Goal: Information Seeking & Learning: Compare options

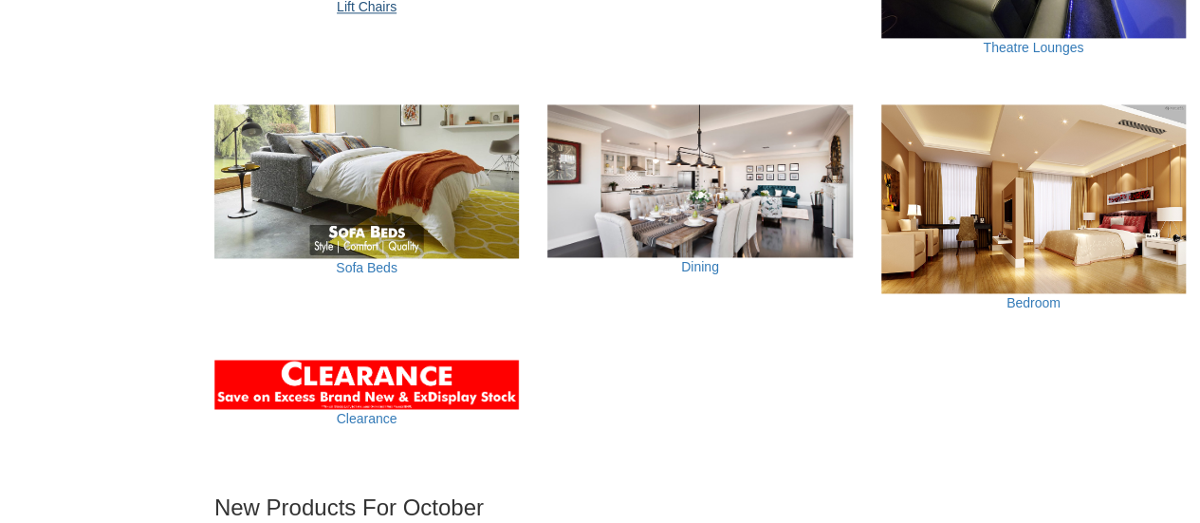
scroll to position [1391, 0]
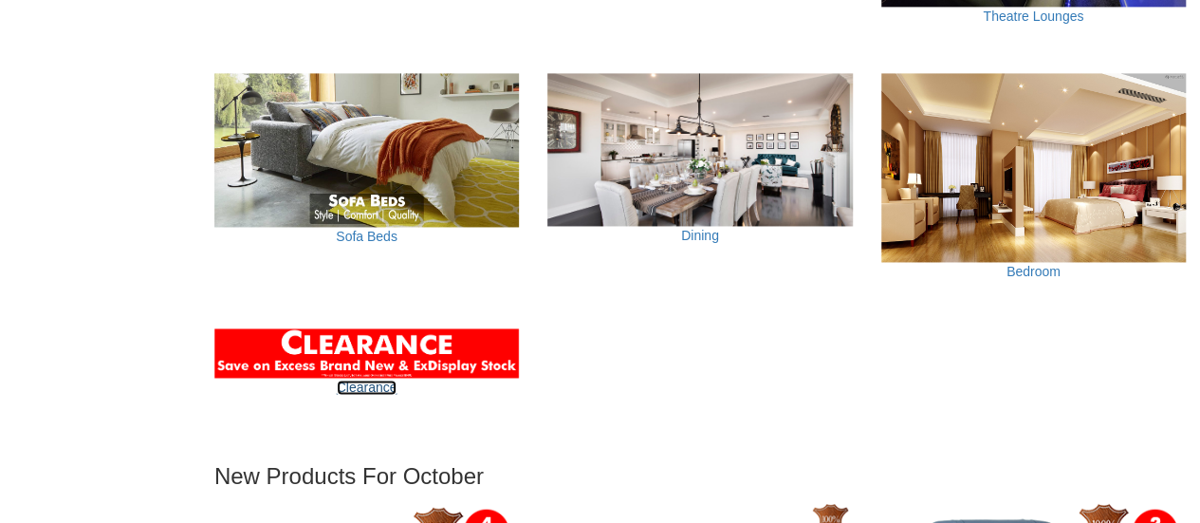
click at [364, 382] on link "Clearance" at bounding box center [367, 387] width 61 height 15
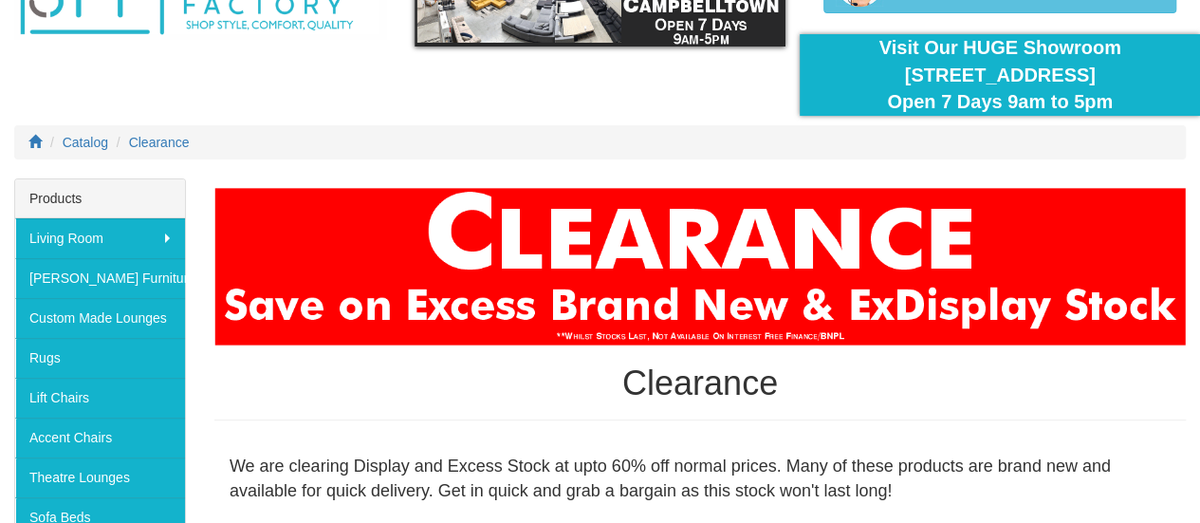
scroll to position [126, 0]
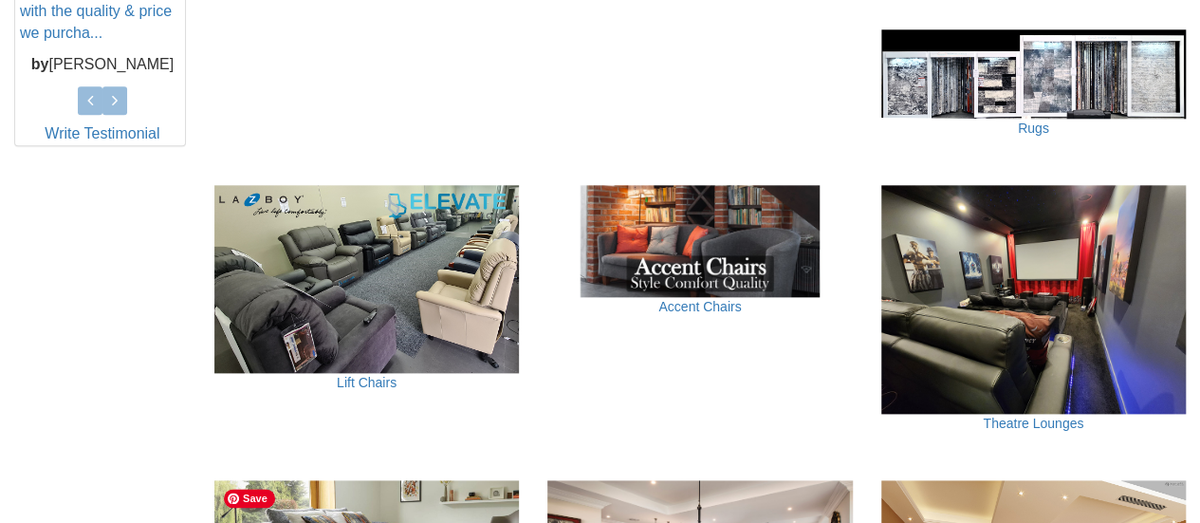
scroll to position [949, 0]
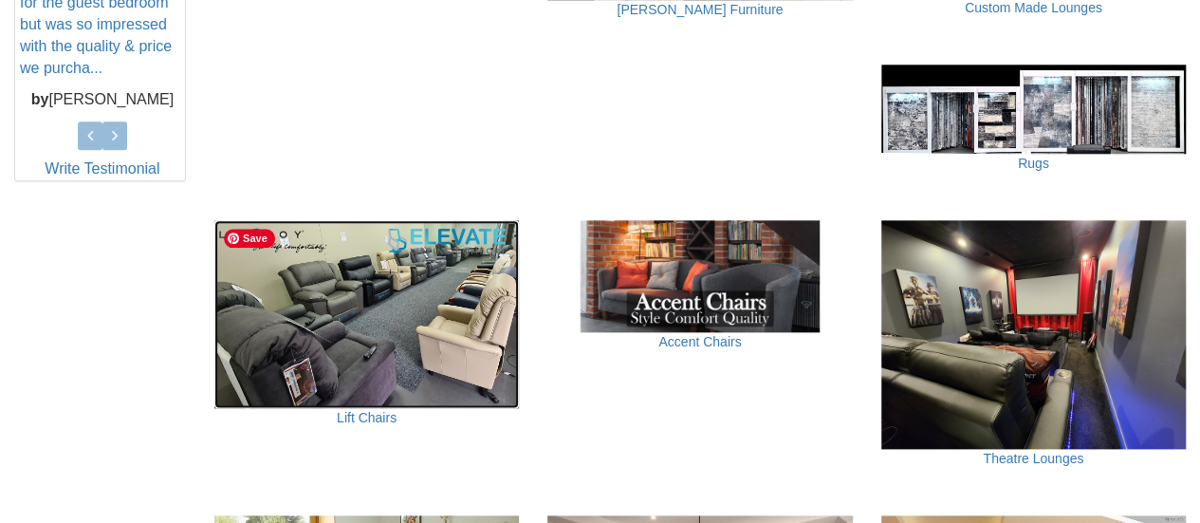
click at [324, 360] on img at bounding box center [366, 314] width 305 height 188
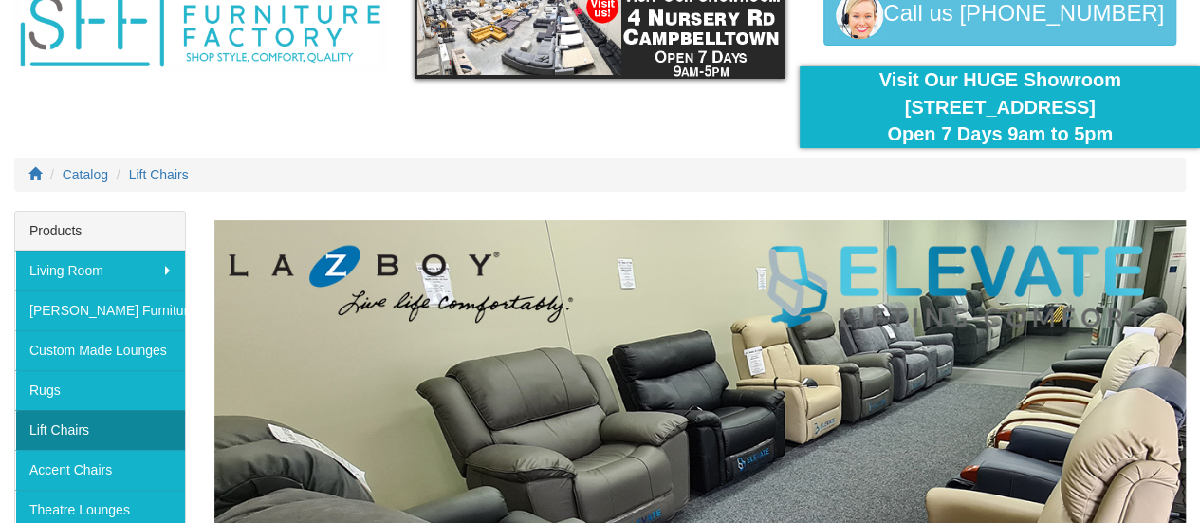
scroll to position [95, 0]
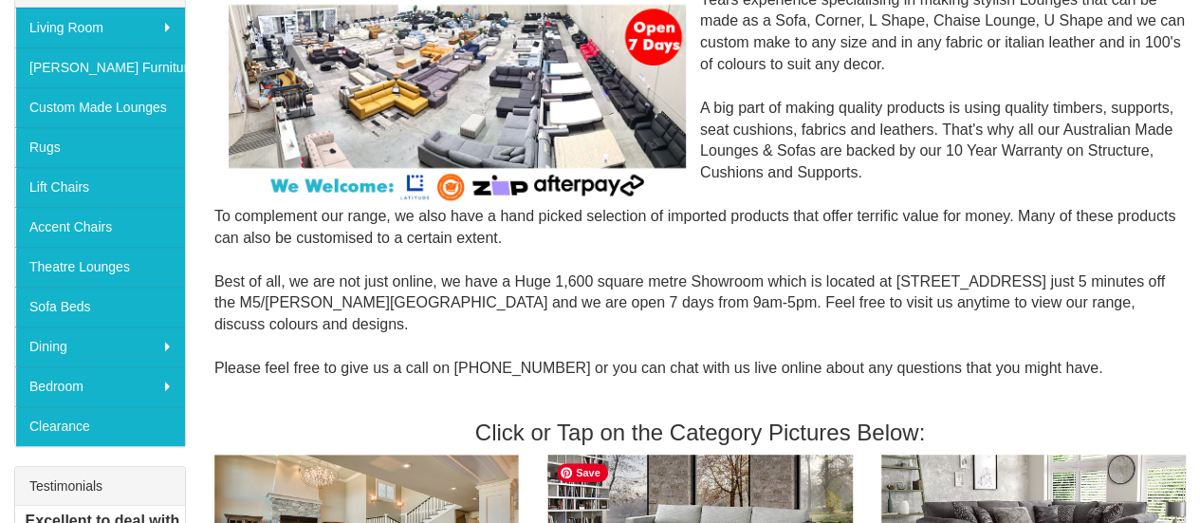
scroll to position [316, 0]
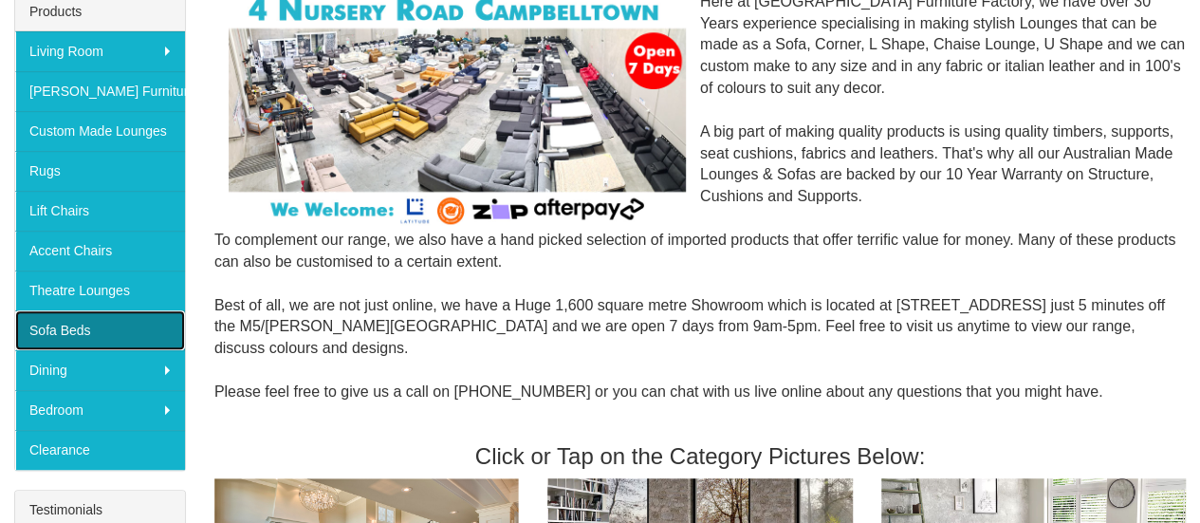
click at [59, 324] on link "Sofa Beds" at bounding box center [100, 330] width 170 height 40
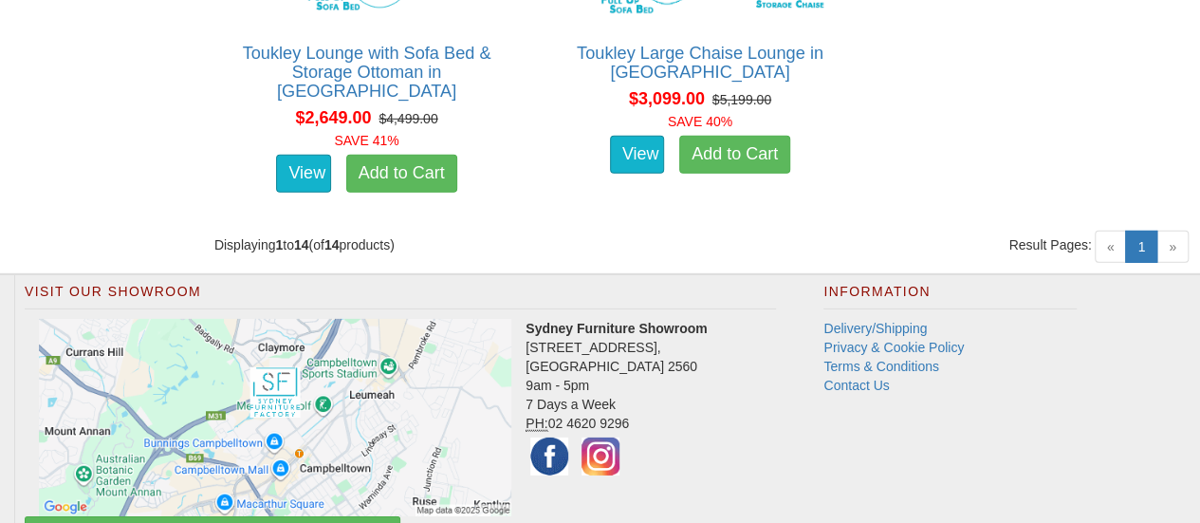
scroll to position [2878, 0]
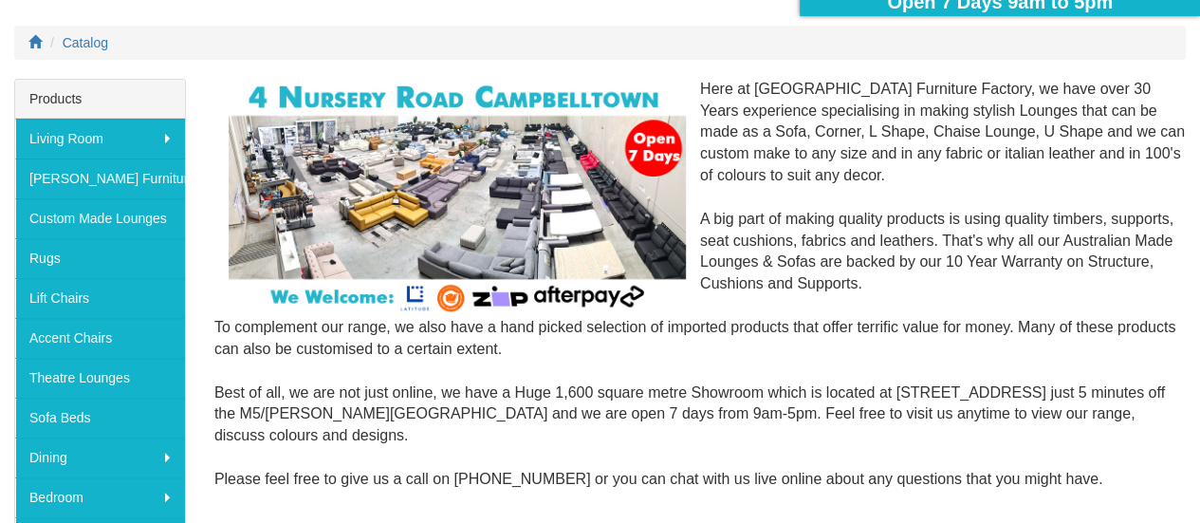
scroll to position [221, 0]
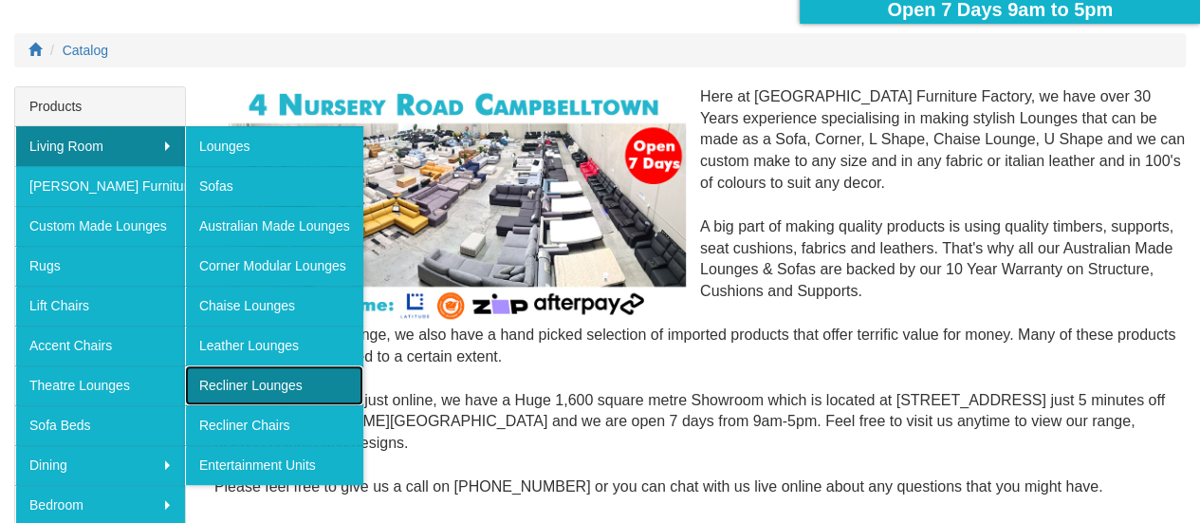
click at [239, 377] on link "Recliner Lounges" at bounding box center [274, 385] width 178 height 40
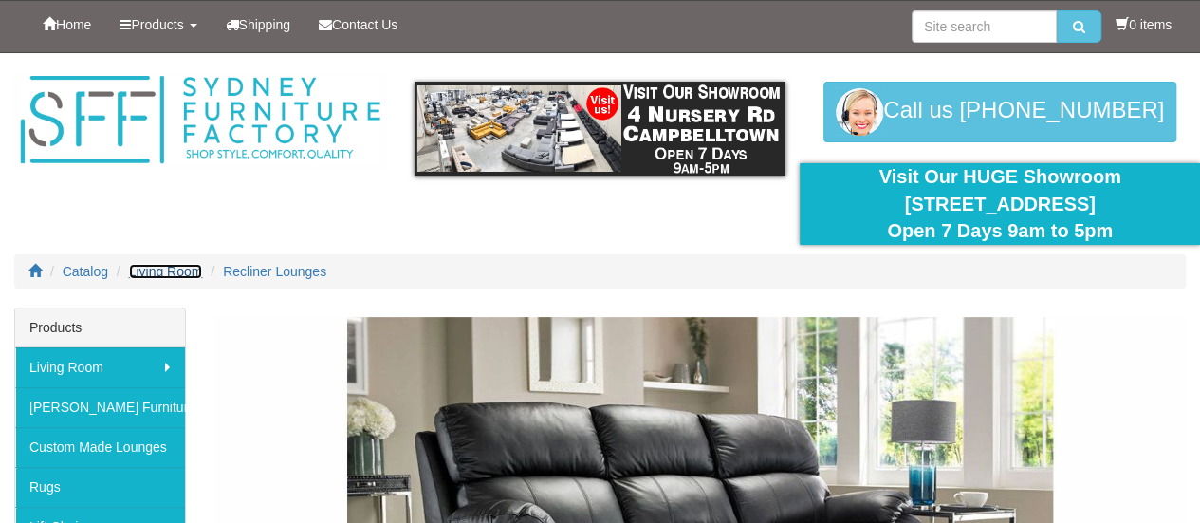
click at [174, 272] on span "Living Room" at bounding box center [166, 271] width 74 height 15
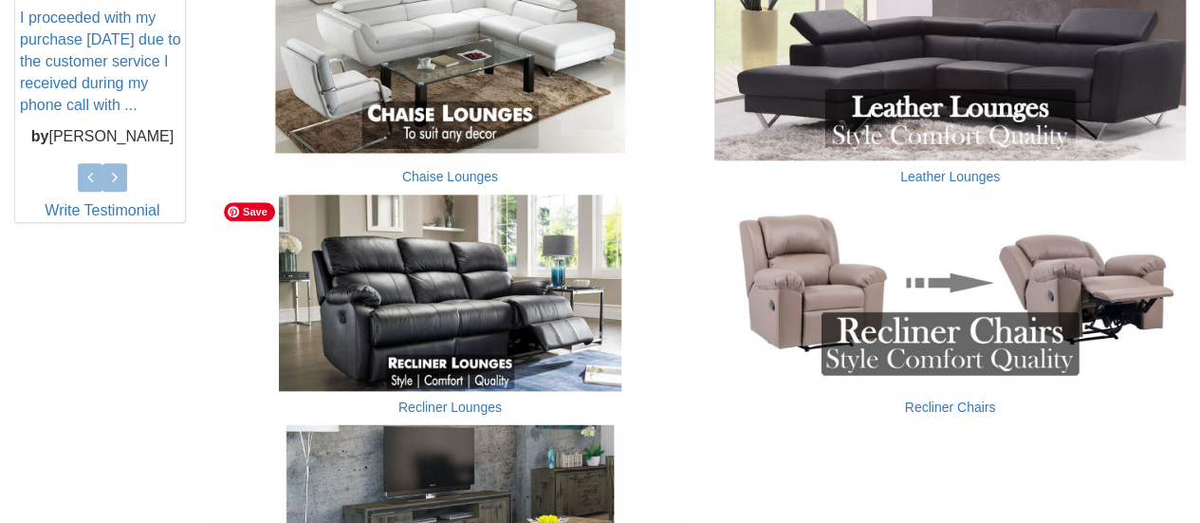
scroll to position [949, 0]
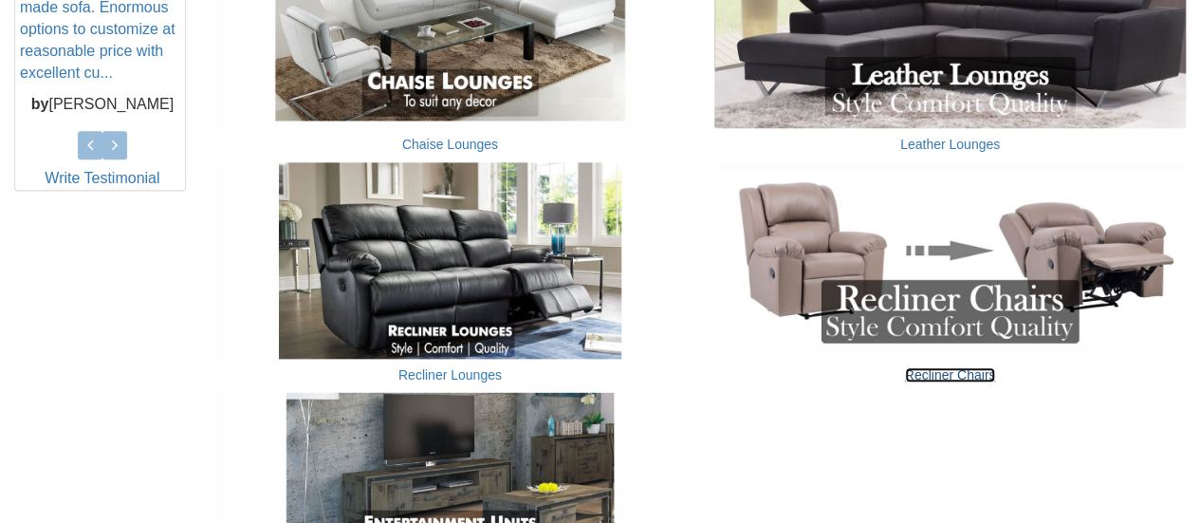
click at [949, 377] on link "Recliner Chairs" at bounding box center [950, 374] width 91 height 15
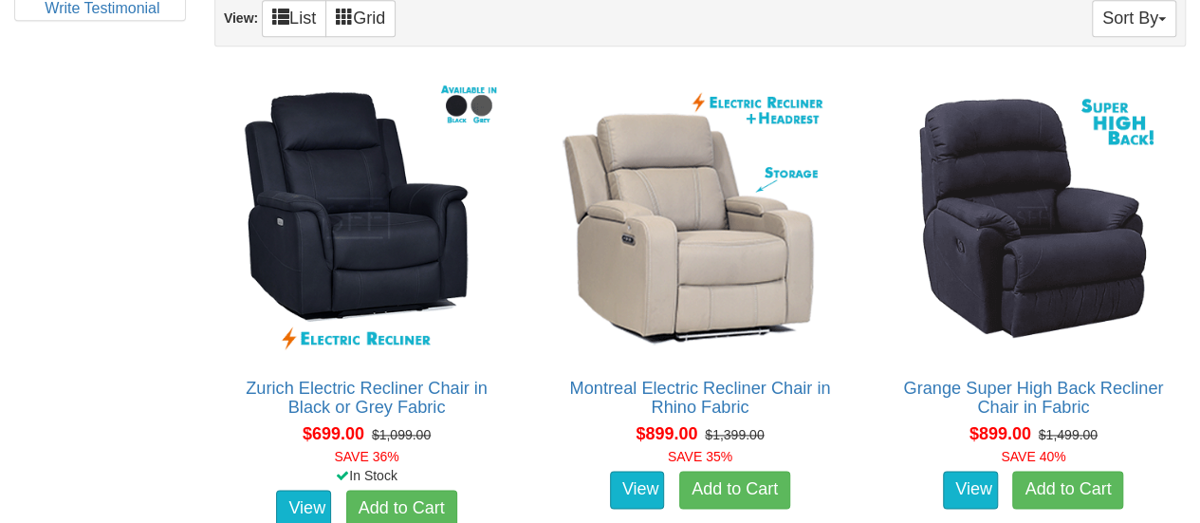
scroll to position [1106, 0]
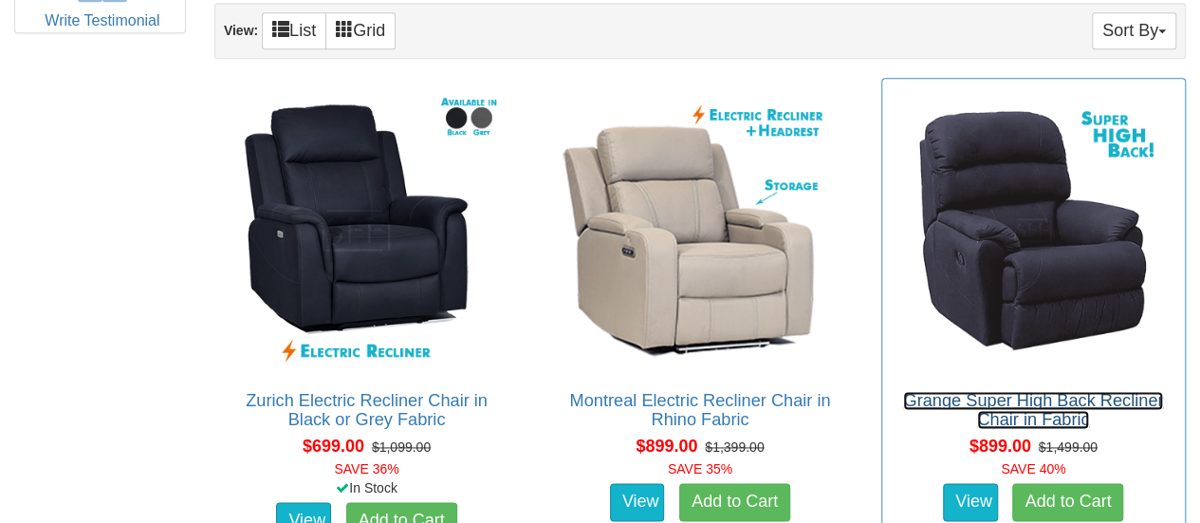
click at [1032, 399] on link "Grange Super High Back Recliner Chair in Fabric" at bounding box center [1033, 410] width 260 height 38
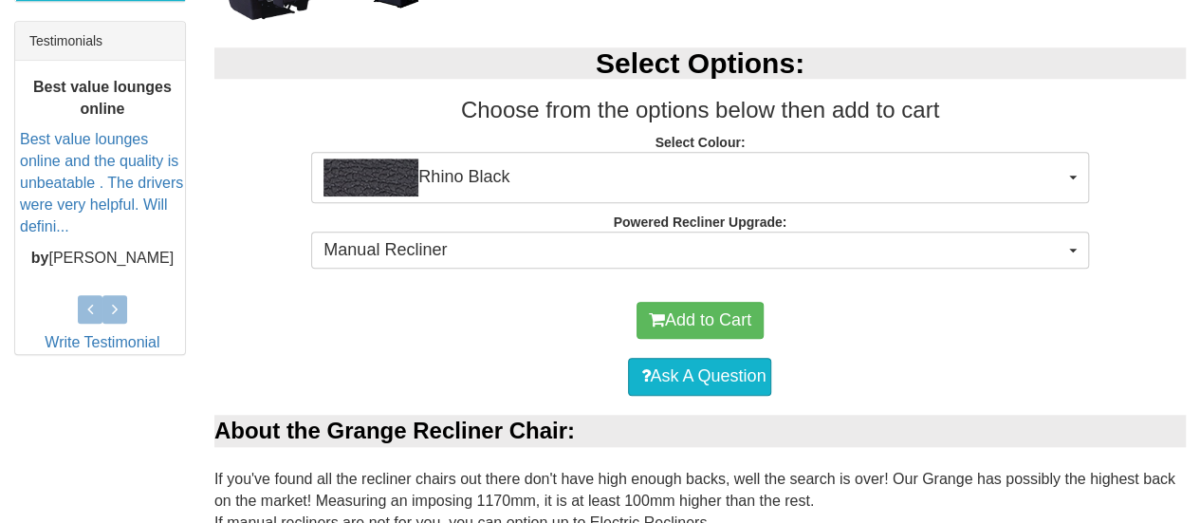
scroll to position [641, 0]
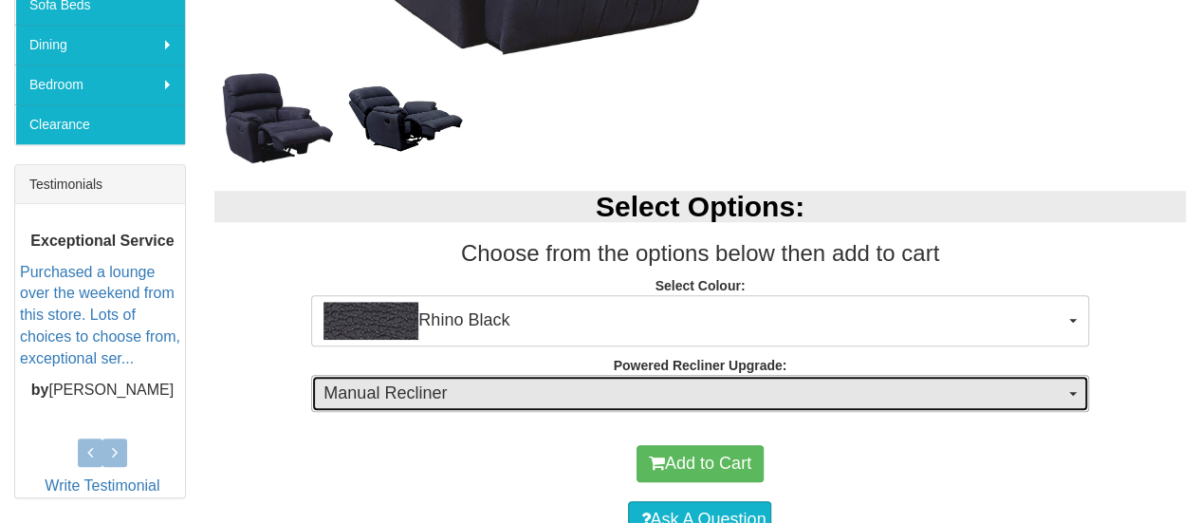
click at [1080, 395] on button "Manual Recliner" at bounding box center [699, 394] width 777 height 38
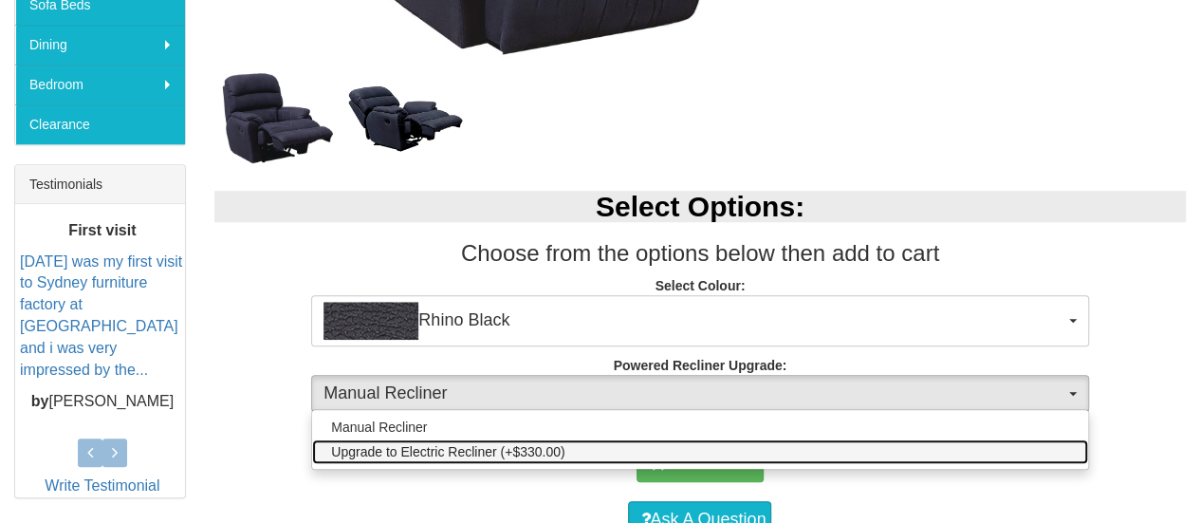
click at [495, 449] on span "Upgrade to Electric Recliner (+$330.00)" at bounding box center [447, 451] width 233 height 19
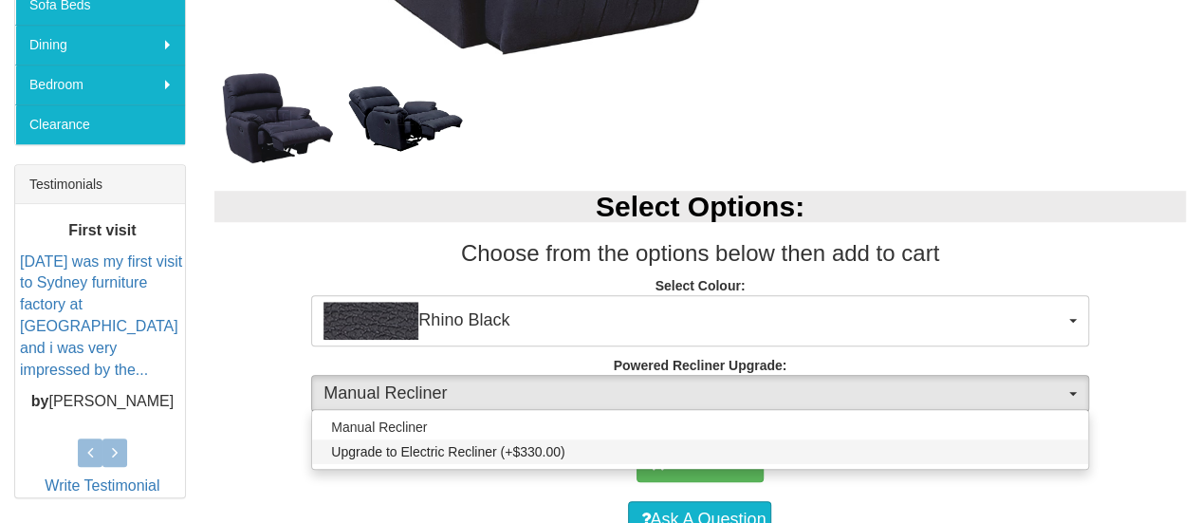
select select "578"
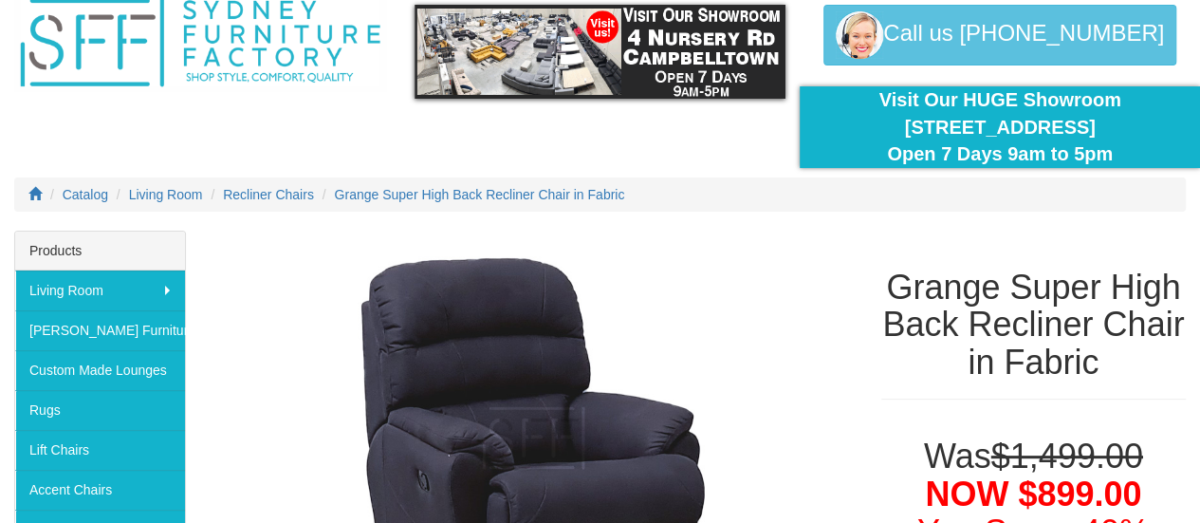
scroll to position [135, 0]
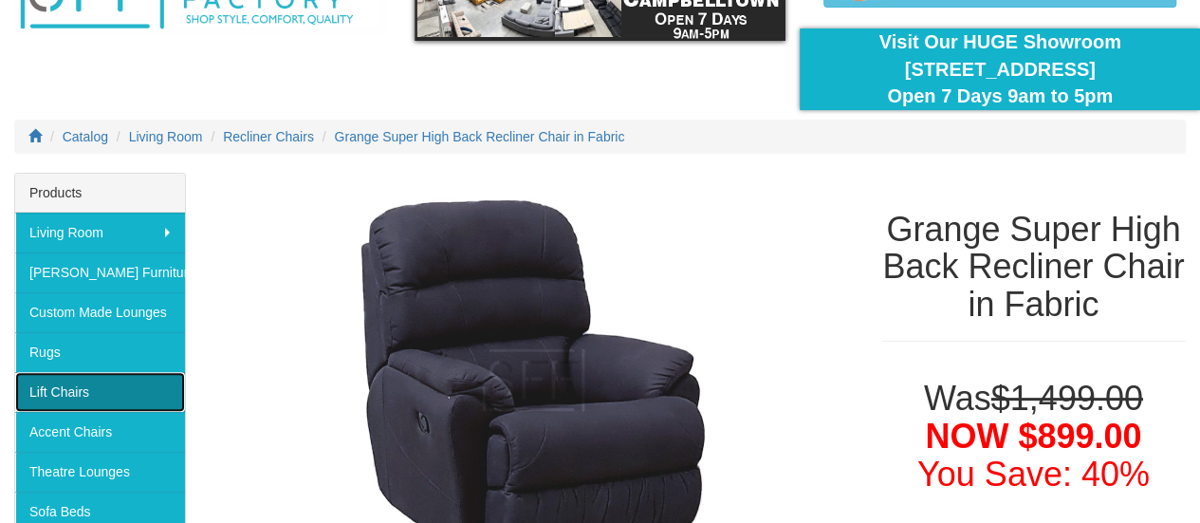
click at [78, 377] on link "Lift Chairs" at bounding box center [100, 392] width 170 height 40
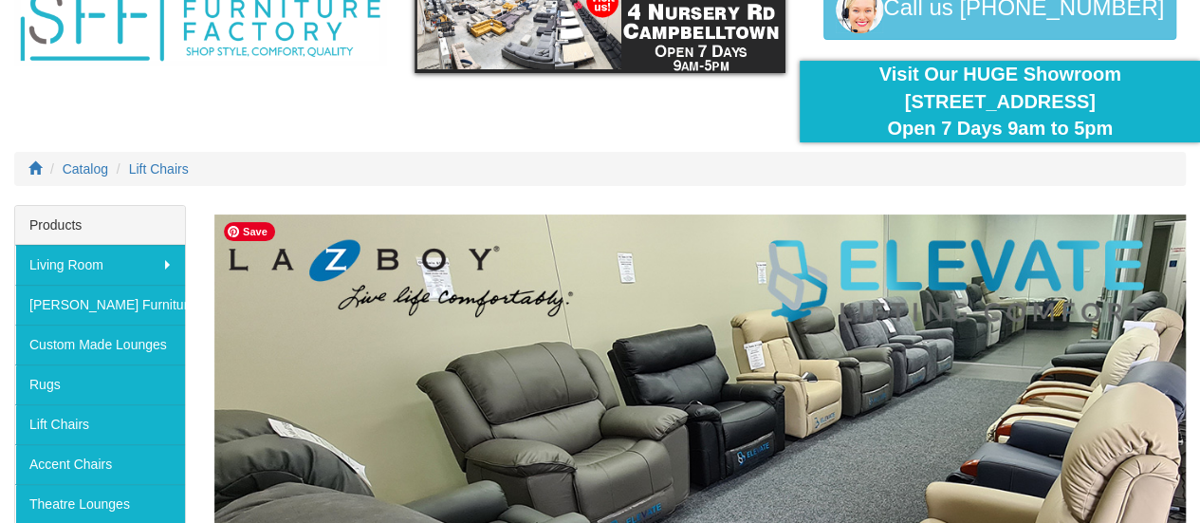
scroll to position [95, 0]
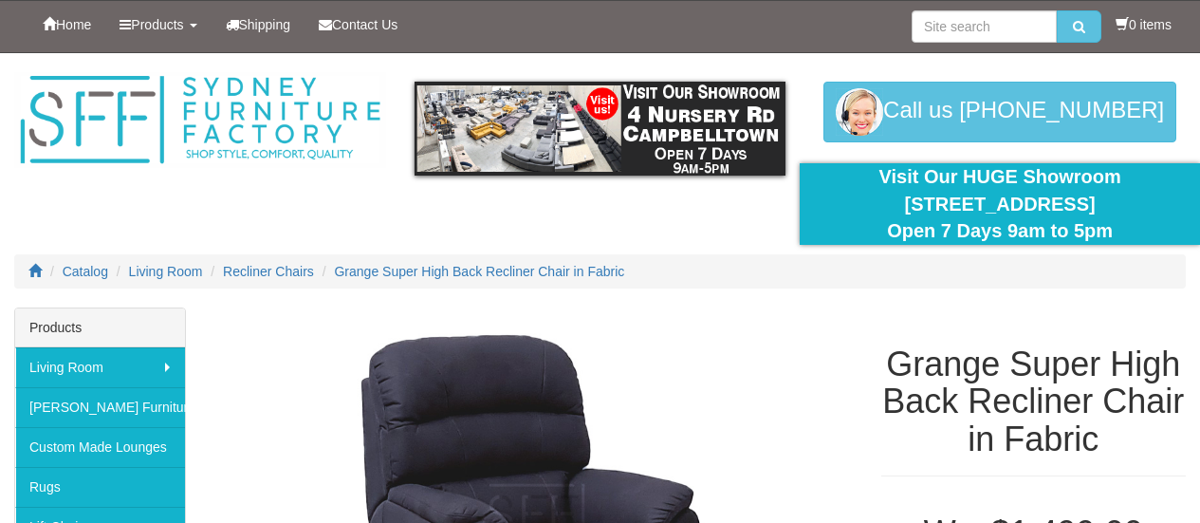
select select "578"
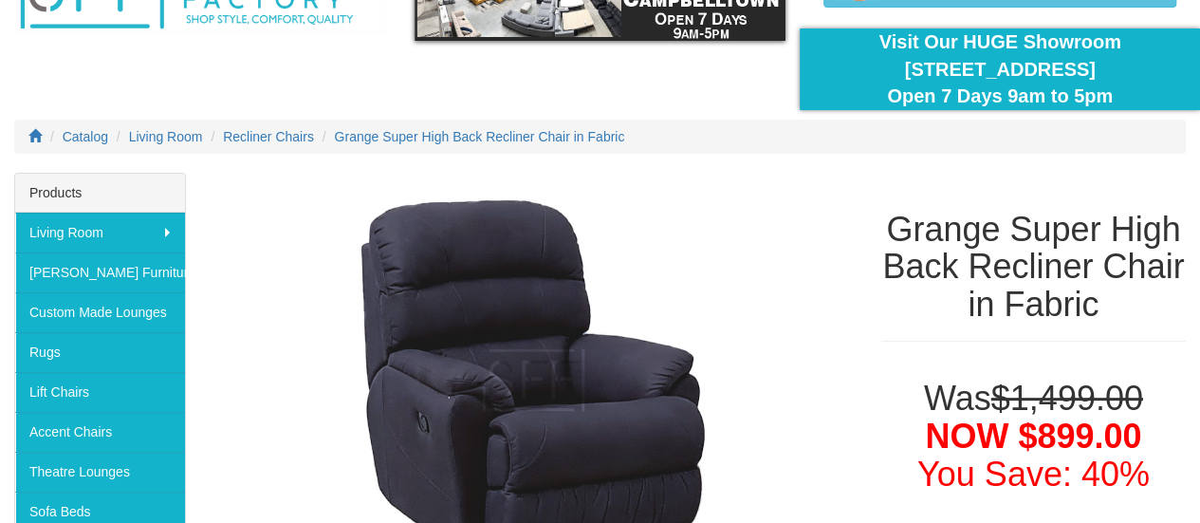
select select "578"
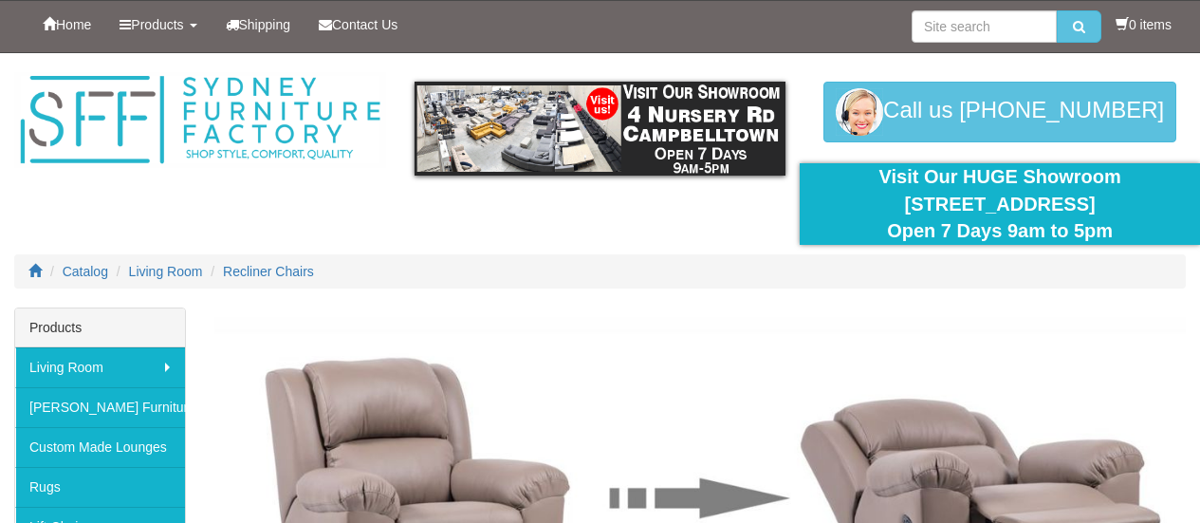
scroll to position [1106, 0]
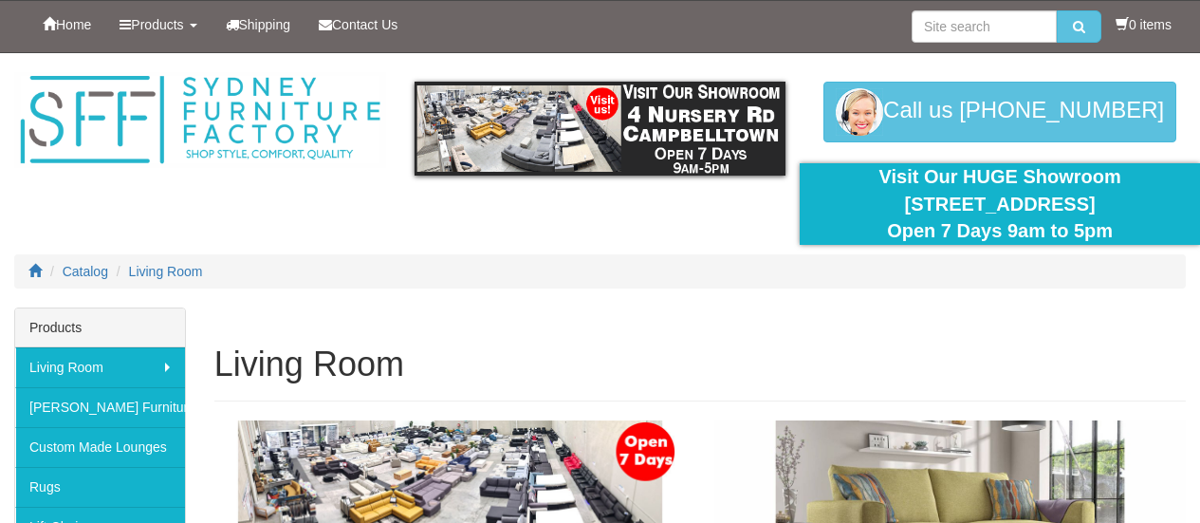
scroll to position [1144, 0]
